Goal: Task Accomplishment & Management: Use online tool/utility

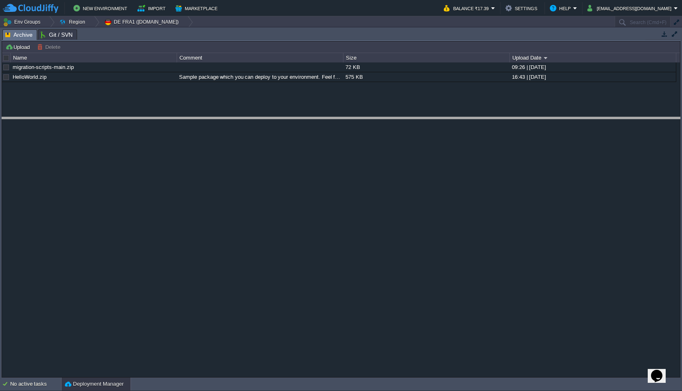
drag, startPoint x: 228, startPoint y: 32, endPoint x: 226, endPoint y: 120, distance: 87.7
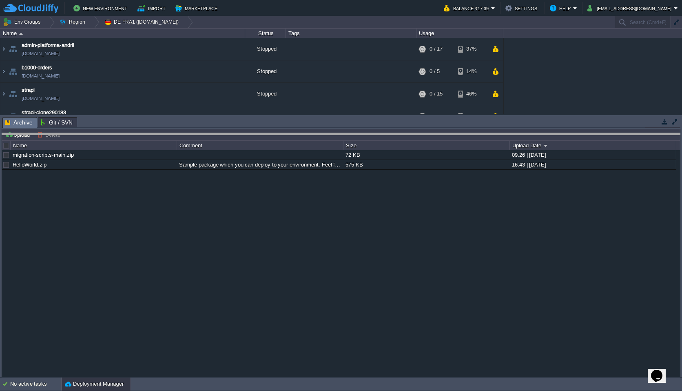
drag, startPoint x: 226, startPoint y: 120, endPoint x: 222, endPoint y: 176, distance: 56.4
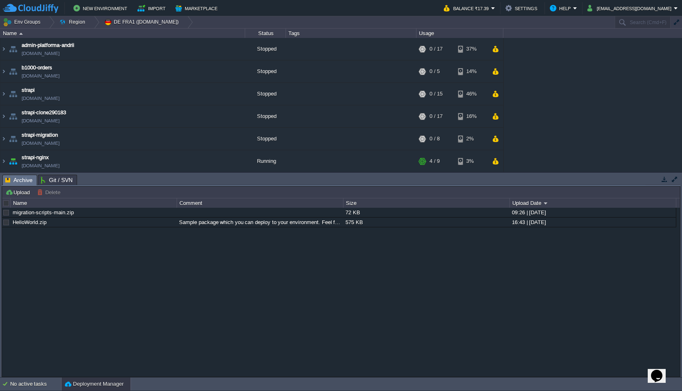
scroll to position [46, 0]
click at [5, 114] on img at bounding box center [3, 115] width 7 height 22
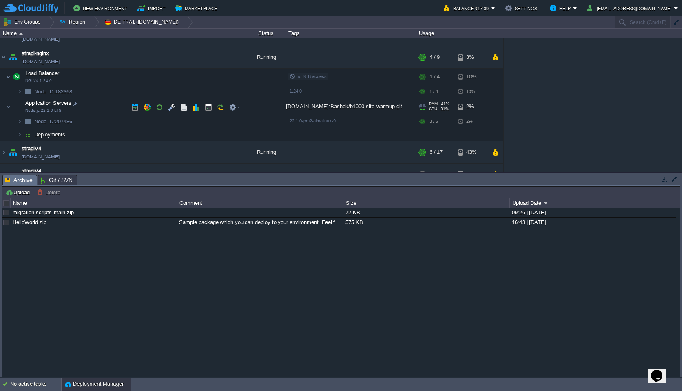
scroll to position [104, 0]
click at [18, 93] on img at bounding box center [19, 91] width 5 height 13
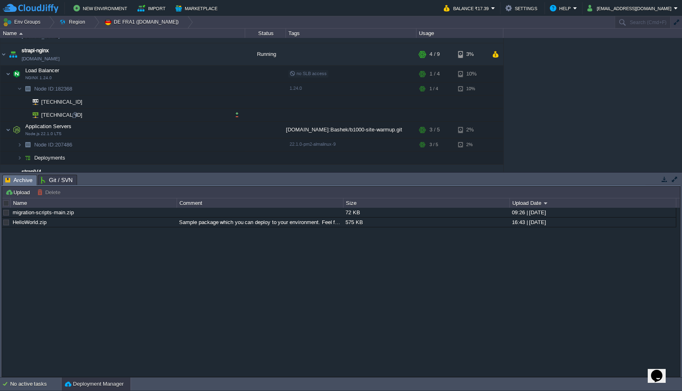
scroll to position [106, 0]
drag, startPoint x: 51, startPoint y: 80, endPoint x: 36, endPoint y: 80, distance: 14.3
click at [36, 80] on td "Load Balancer NGINX 1.24.0" at bounding box center [122, 74] width 245 height 17
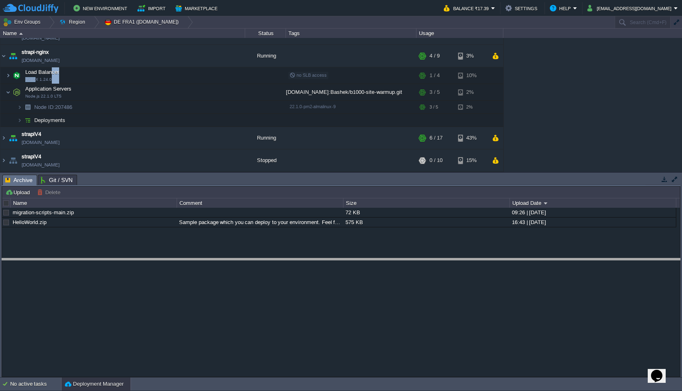
drag, startPoint x: 220, startPoint y: 179, endPoint x: 213, endPoint y: 277, distance: 98.1
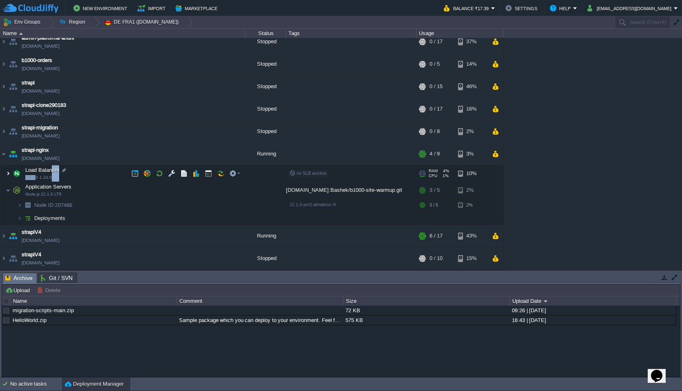
click at [10, 172] on img at bounding box center [8, 173] width 5 height 16
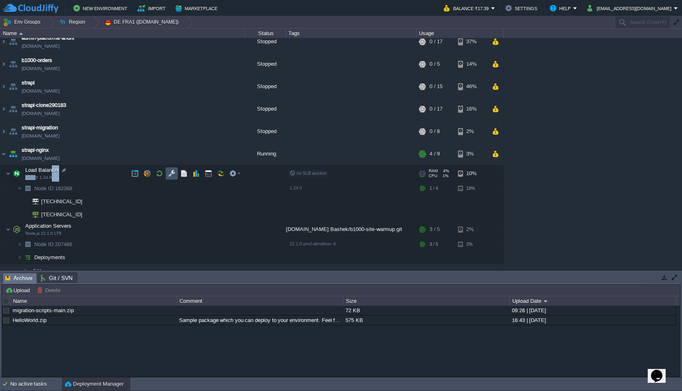
click at [173, 170] on button "button" at bounding box center [171, 173] width 7 height 7
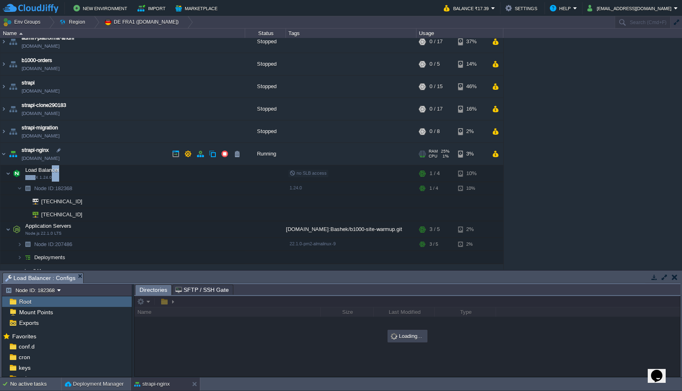
drag, startPoint x: 247, startPoint y: 272, endPoint x: 275, endPoint y: 153, distance: 122.1
click at [275, 153] on div "Env Groups Region DE FRA1 ([DOMAIN_NAME]) Search (Cmd+F) auto-gen Name Status T…" at bounding box center [341, 196] width 682 height 361
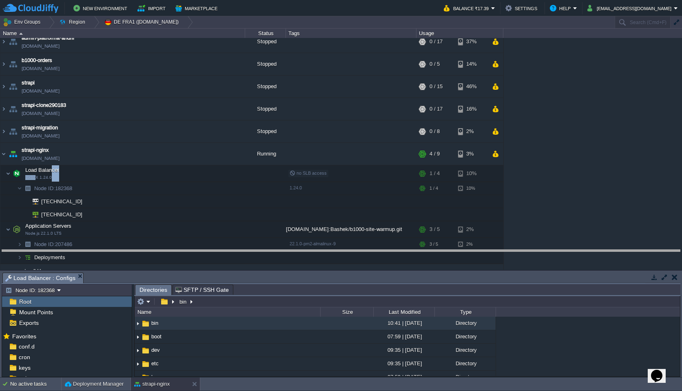
drag, startPoint x: 326, startPoint y: 274, endPoint x: 327, endPoint y: 197, distance: 76.7
click at [327, 198] on body "New Environment Import Marketplace Bonus ₹0.00 Upgrade Account Balance ₹17.39 S…" at bounding box center [341, 195] width 682 height 391
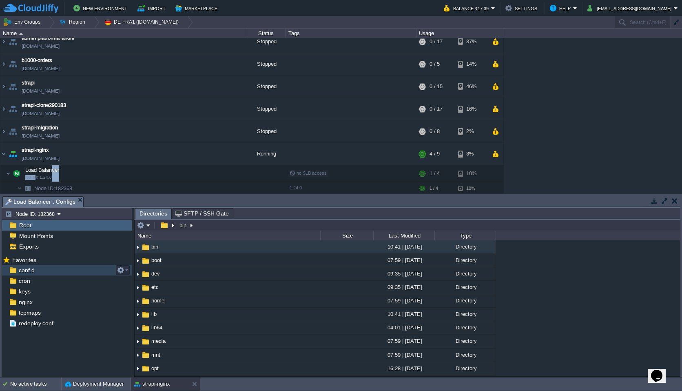
click at [23, 270] on span "conf.d" at bounding box center [26, 269] width 19 height 7
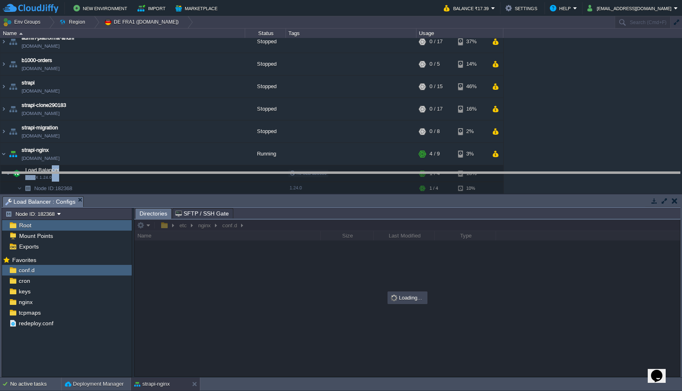
drag, startPoint x: 327, startPoint y: 200, endPoint x: 330, endPoint y: 112, distance: 87.7
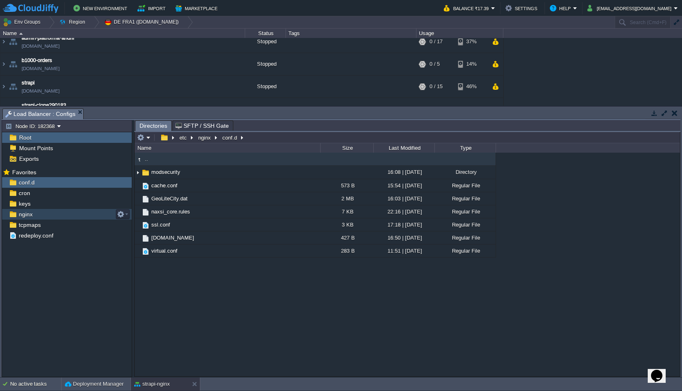
click at [61, 215] on div "nginx" at bounding box center [67, 214] width 130 height 11
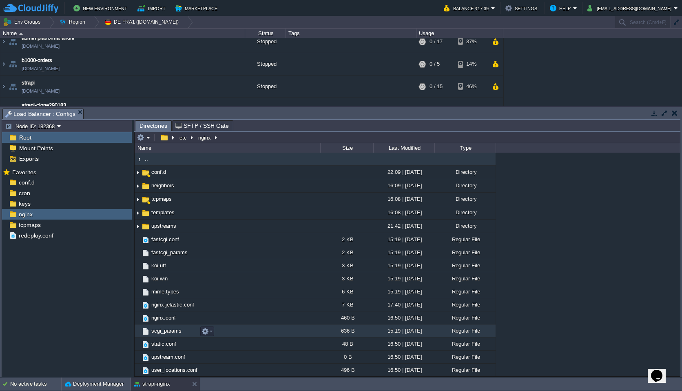
scroll to position [28, 0]
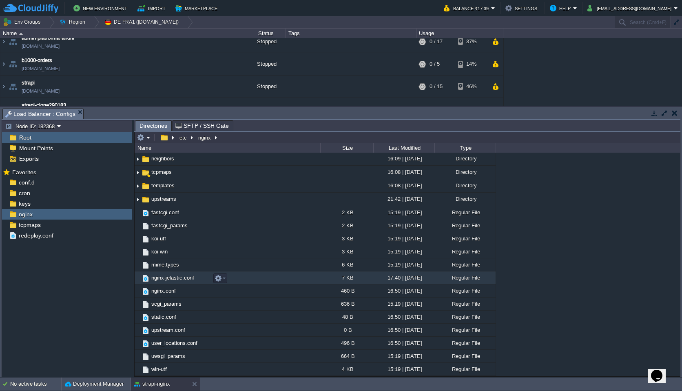
click at [262, 280] on td "nginx-jelastic.conf" at bounding box center [228, 277] width 186 height 13
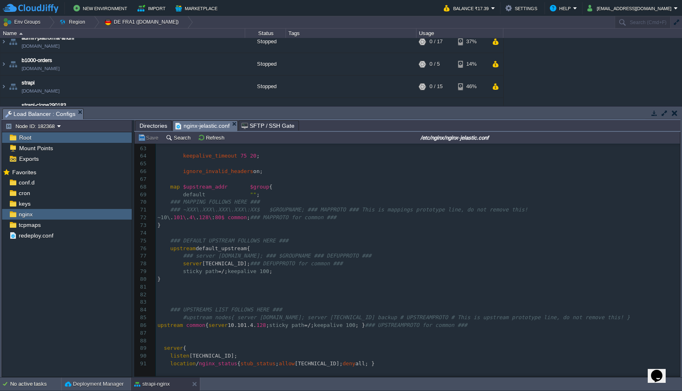
scroll to position [589, 0]
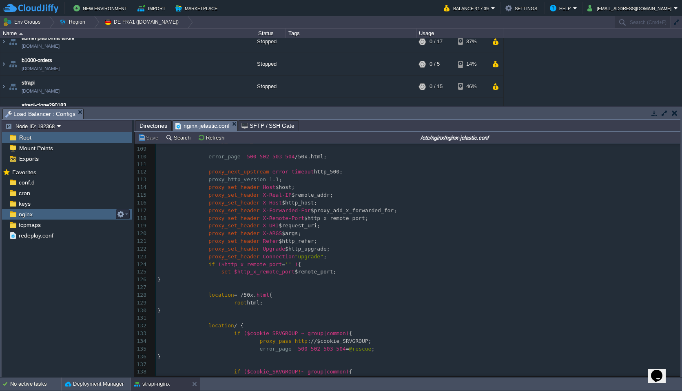
click at [44, 214] on div "nginx" at bounding box center [67, 214] width 130 height 11
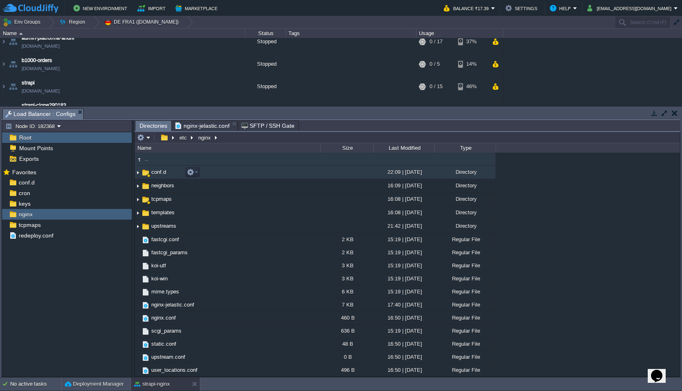
click at [214, 173] on td "conf.d" at bounding box center [228, 172] width 186 height 13
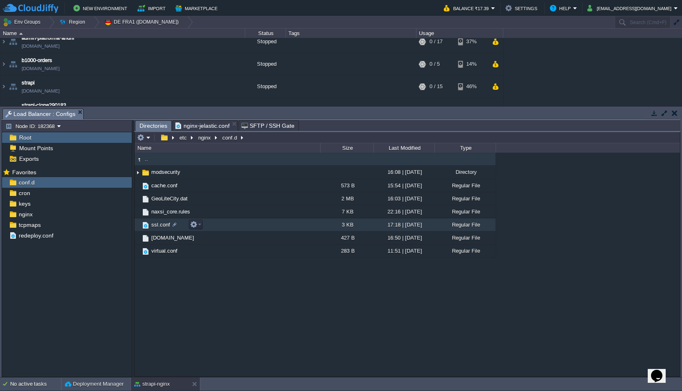
click at [229, 226] on td "ssl.conf" at bounding box center [228, 224] width 186 height 13
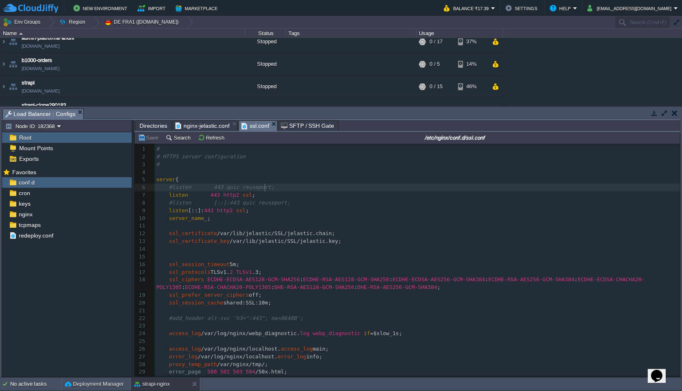
click at [264, 190] on div "81 1 # 2 # HTTPS server configuration 3 # 4 ​ 5 server { 6 #listen 443 quic reu…" at bounding box center [417, 299] width 525 height 308
click at [283, 194] on pre "listen 443 http2 ssl ;" at bounding box center [417, 195] width 525 height 8
click at [279, 196] on pre "listen 443 http2 ssl ;" at bounding box center [417, 195] width 525 height 8
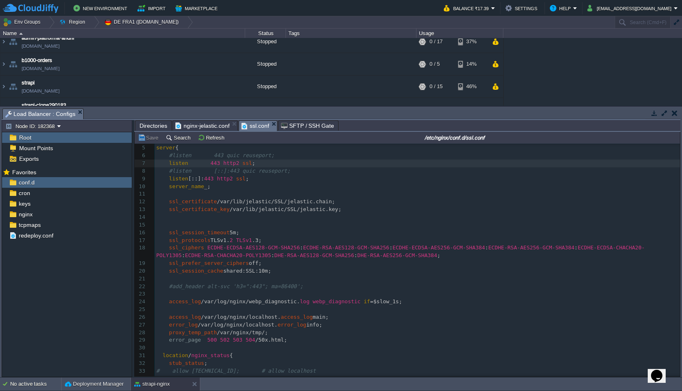
click at [260, 234] on pre "ssl_session_timeout 5m;" at bounding box center [417, 233] width 525 height 8
click at [261, 239] on div "81 1 # 2 # HTTPS server configuration 3 # 4 ​ 5 server { 6 #listen 443 quic reu…" at bounding box center [417, 282] width 525 height 338
click at [270, 239] on pre "ssl_protocols TLSv1. 2 TLSv1 .3;" at bounding box center [417, 241] width 525 height 8
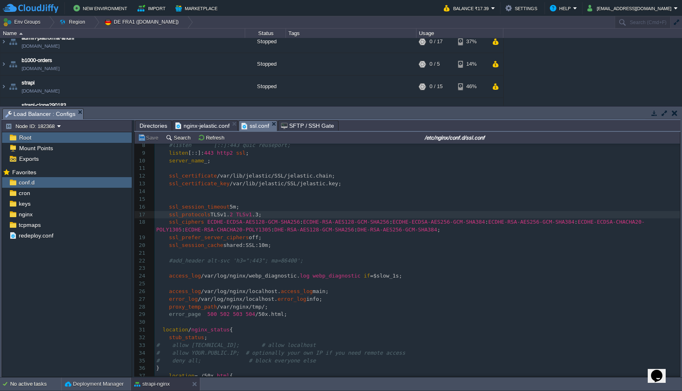
scroll to position [0, 0]
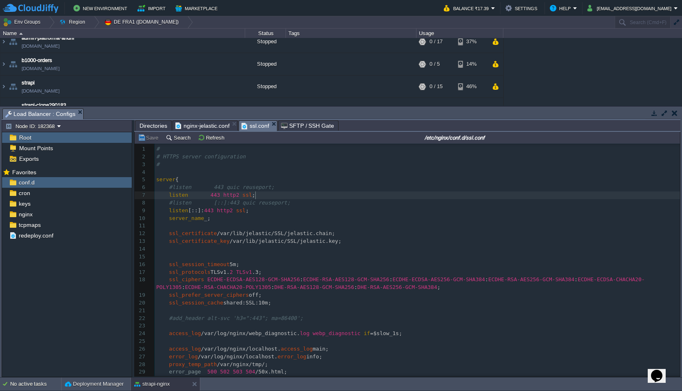
click at [270, 198] on pre "listen 443 http2 ssl ;" at bounding box center [417, 195] width 525 height 8
click at [285, 214] on pre "listen [::]: 443 http2 ssl ;" at bounding box center [417, 211] width 525 height 8
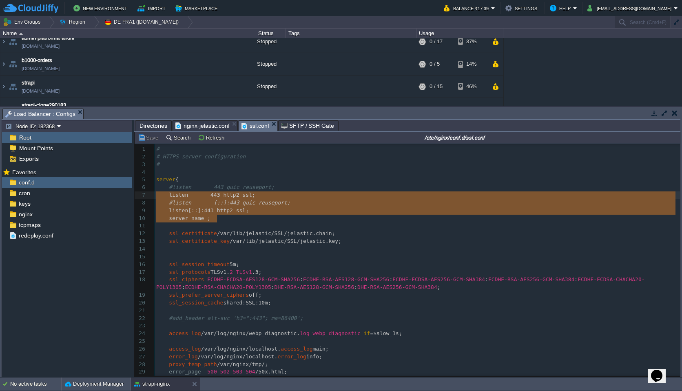
type textarea "#listen 443 quic reuseport; listen 443 http2 ssl; #listen [::]:443 quic reusepo…"
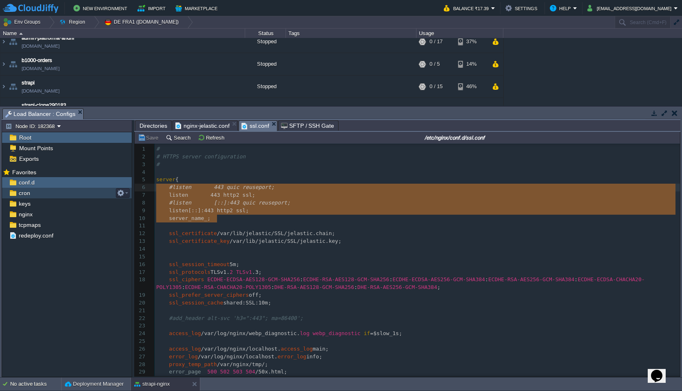
drag, startPoint x: 265, startPoint y: 222, endPoint x: 131, endPoint y: 189, distance: 137.3
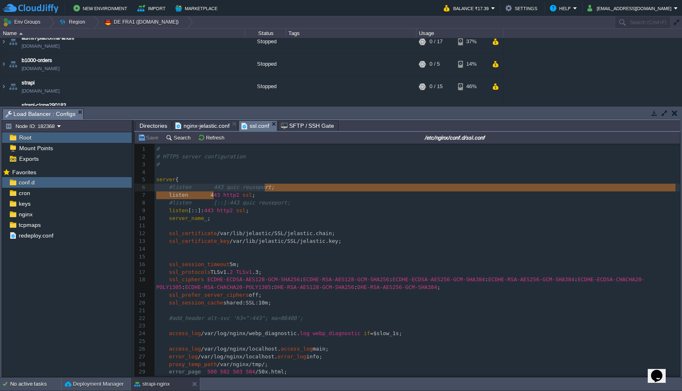
type textarea "43 http2 ssl;"
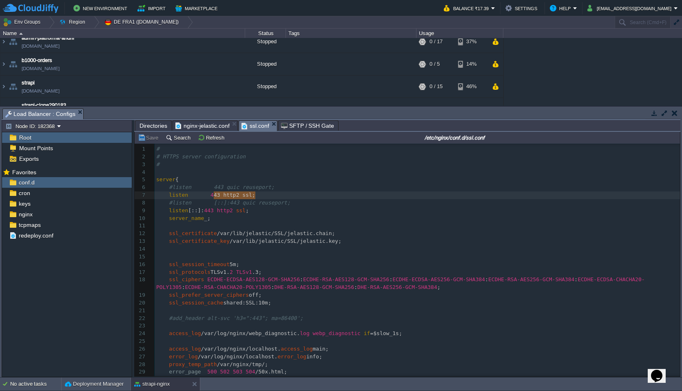
drag, startPoint x: 212, startPoint y: 196, endPoint x: 267, endPoint y: 197, distance: 55.1
type textarea "443 http2 ssl;"
drag, startPoint x: 271, startPoint y: 197, endPoint x: 210, endPoint y: 196, distance: 60.4
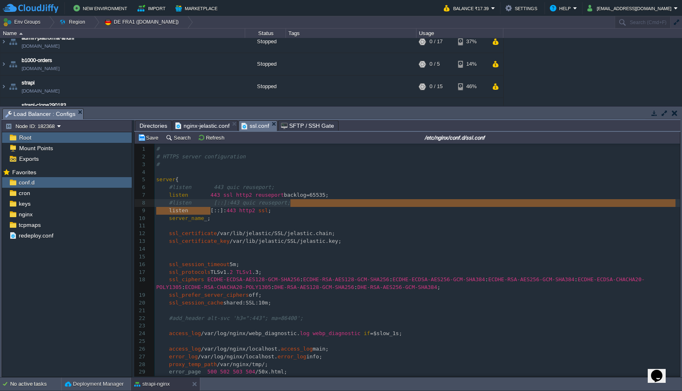
type textarea "[::]:443 http2 ssl;"
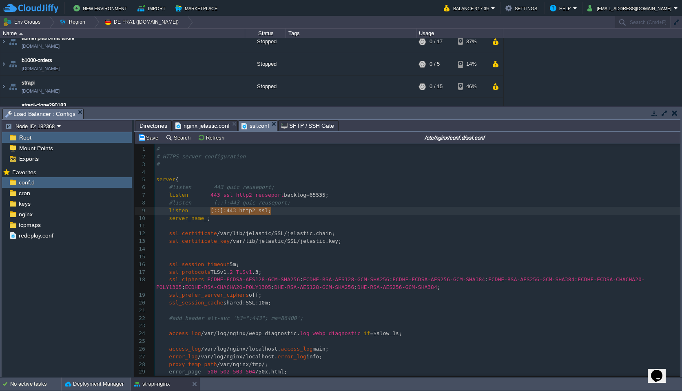
drag, startPoint x: 210, startPoint y: 211, endPoint x: 311, endPoint y: 208, distance: 100.8
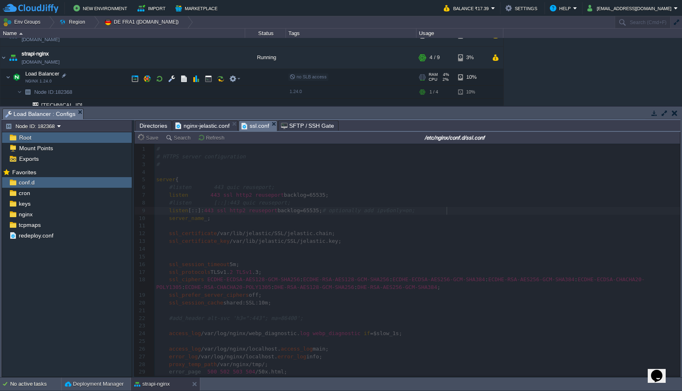
scroll to position [104, 0]
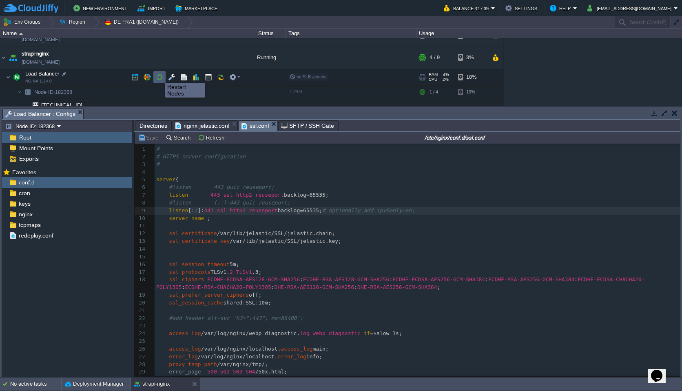
click at [159, 75] on button "button" at bounding box center [159, 76] width 7 height 7
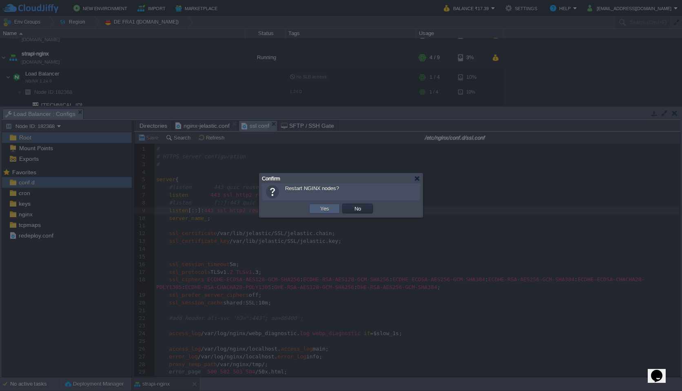
click at [317, 206] on td "Yes" at bounding box center [324, 209] width 31 height 10
